Goal: Obtain resource: Obtain resource

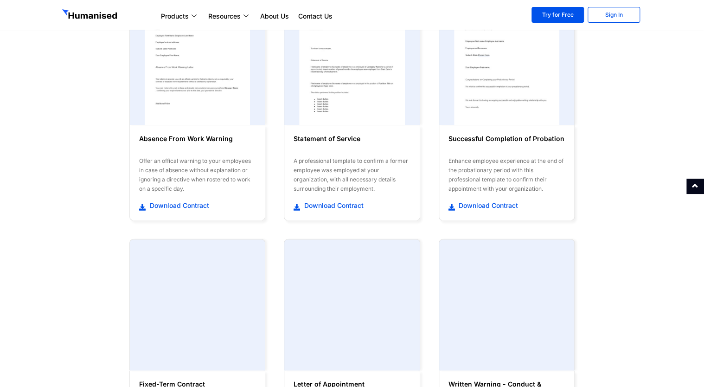
scroll to position [61, 0]
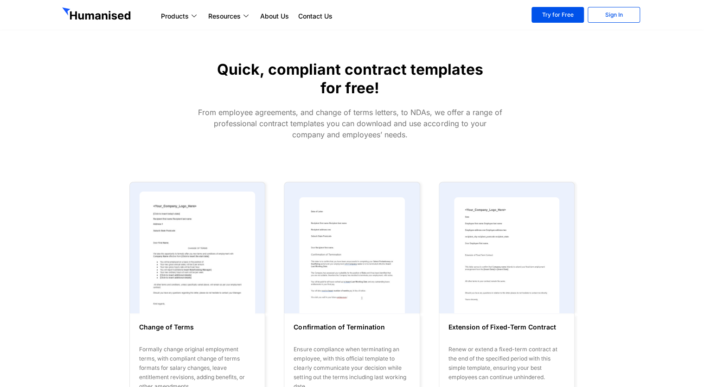
click at [202, 254] on img at bounding box center [198, 255] width 116 height 128
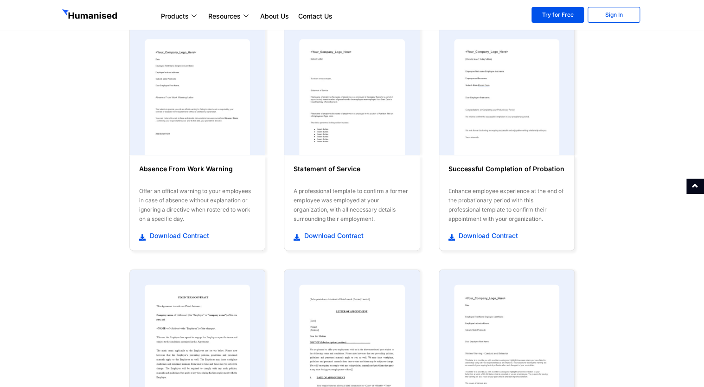
scroll to position [30, 0]
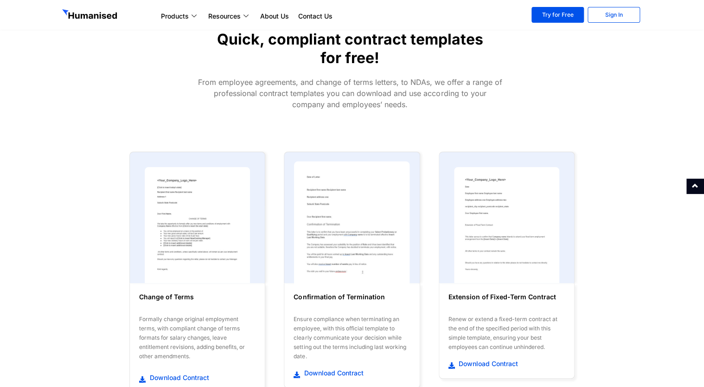
click at [361, 220] on img at bounding box center [352, 225] width 116 height 128
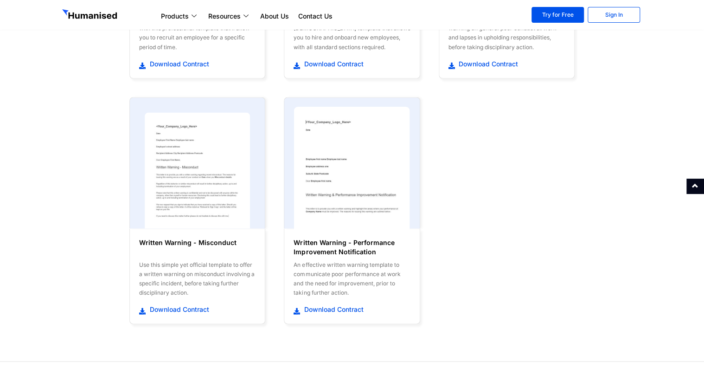
scroll to position [447, 0]
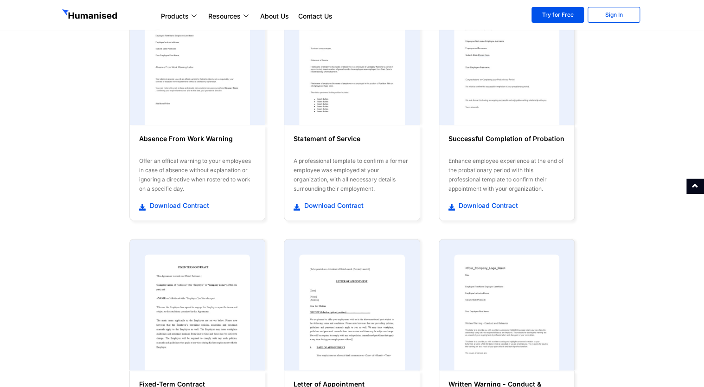
click at [343, 142] on h6 "Statement of Service" at bounding box center [352, 143] width 116 height 19
